Goal: Check status: Check status

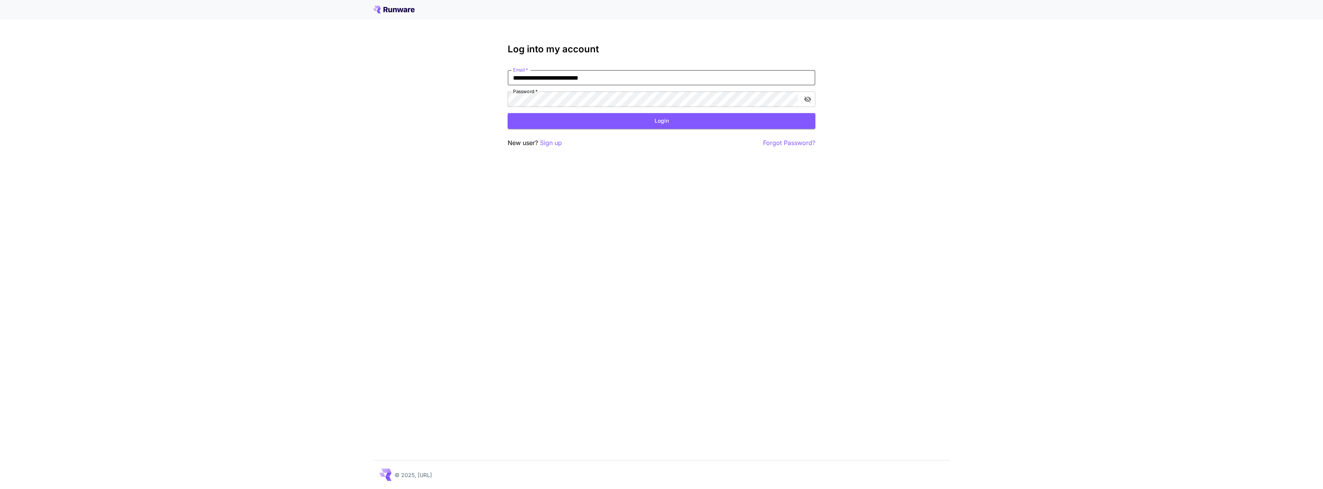
type input "**********"
click button "Login" at bounding box center [662, 121] width 308 height 16
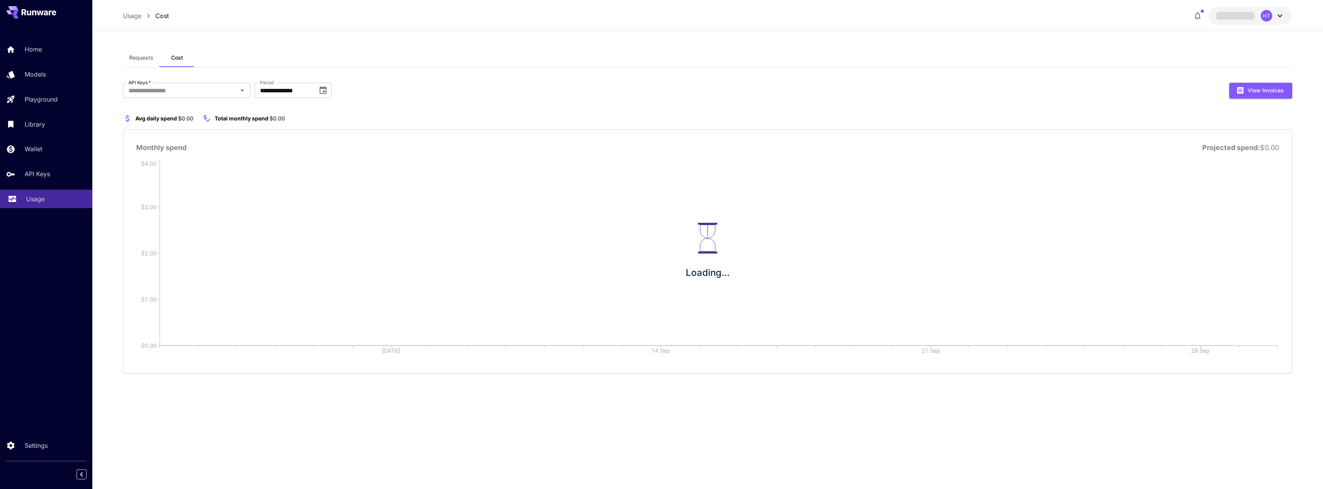
click at [48, 200] on div "Usage" at bounding box center [56, 198] width 60 height 9
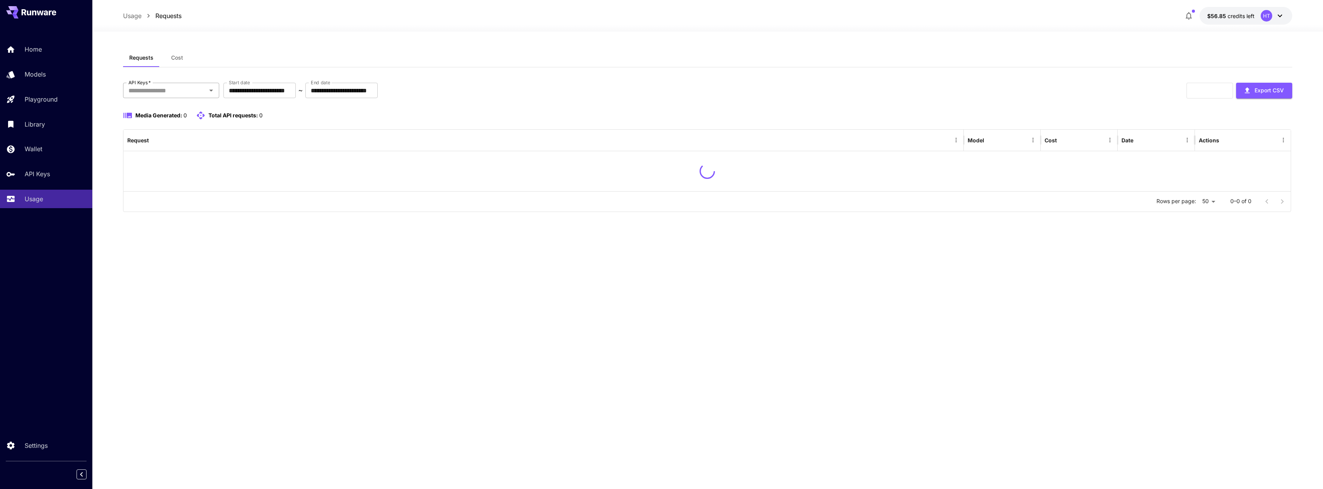
click at [158, 88] on input "API Keys   *" at bounding box center [164, 90] width 79 height 11
click at [168, 111] on li "genart - production" at bounding box center [171, 110] width 96 height 19
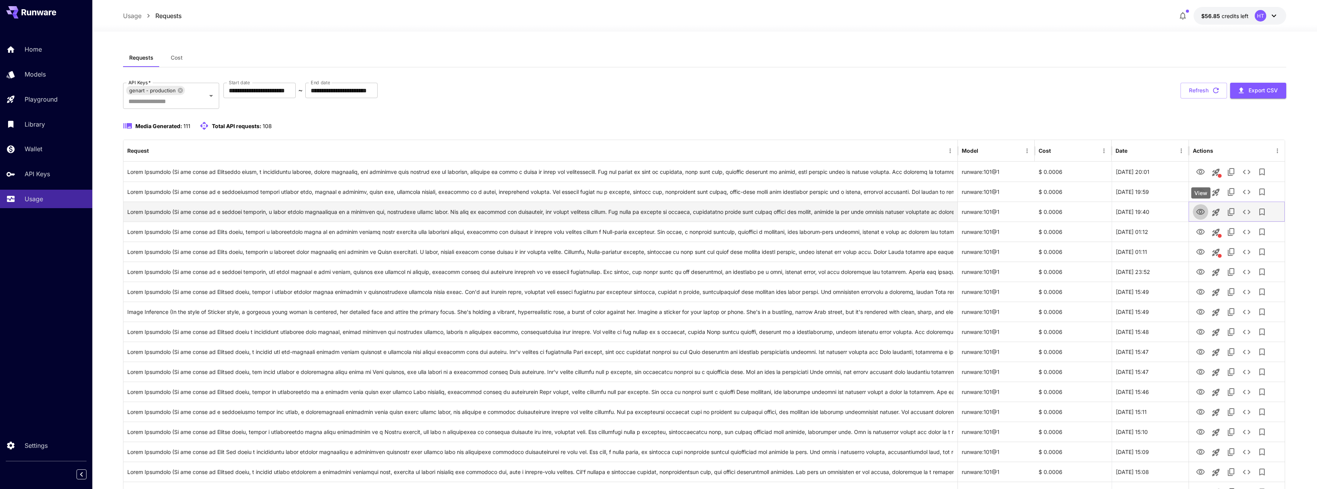
click at [1204, 211] on icon "View" at bounding box center [1200, 211] width 9 height 9
click at [1197, 232] on icon "View" at bounding box center [1200, 231] width 9 height 9
click at [1201, 189] on icon "View" at bounding box center [1200, 191] width 9 height 9
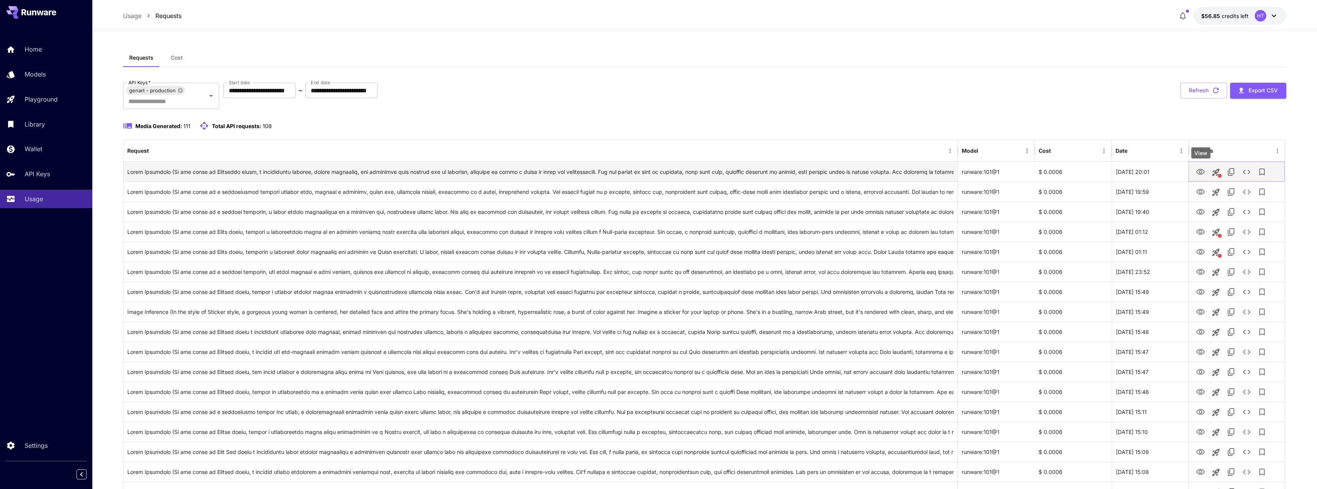
click at [1198, 172] on icon "View" at bounding box center [1200, 171] width 9 height 9
